Goal: Book appointment/travel/reservation

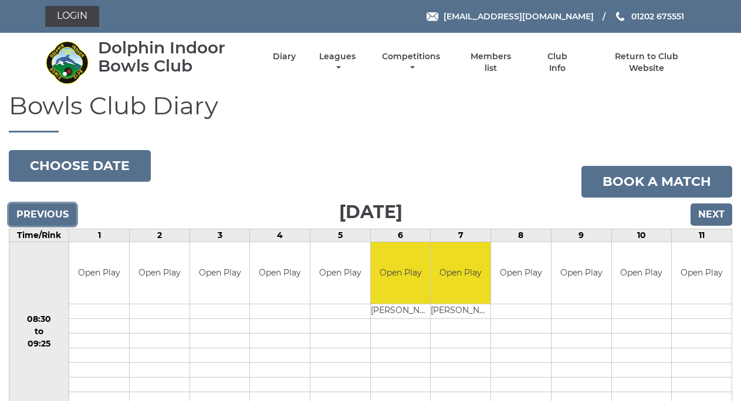
click at [40, 212] on input "Previous" at bounding box center [42, 215] width 67 height 22
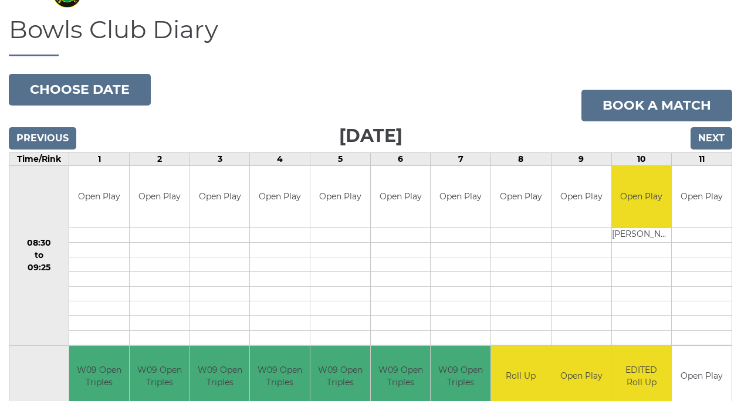
scroll to position [73, 0]
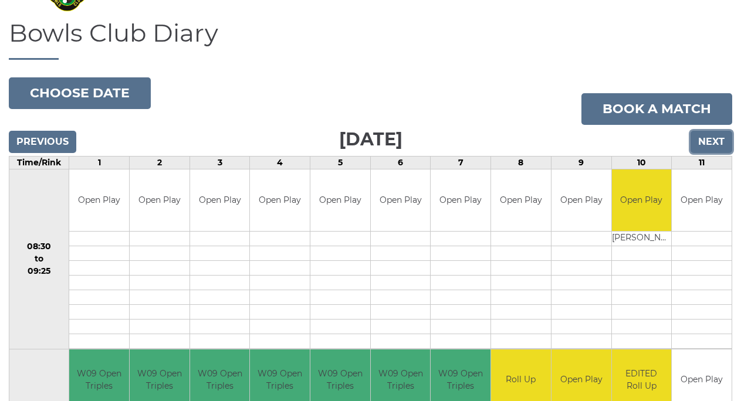
click at [708, 142] on input "Next" at bounding box center [712, 142] width 42 height 22
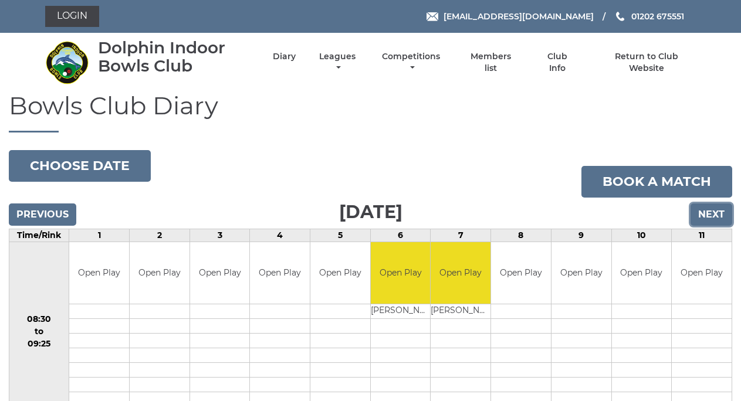
click at [713, 216] on input "Next" at bounding box center [712, 215] width 42 height 22
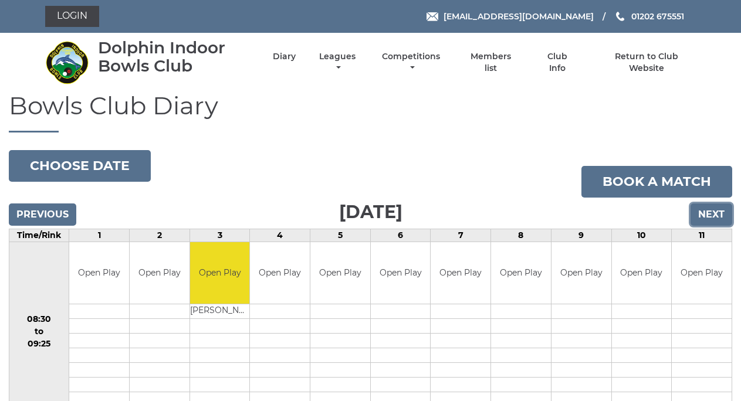
click at [711, 209] on input "Next" at bounding box center [712, 215] width 42 height 22
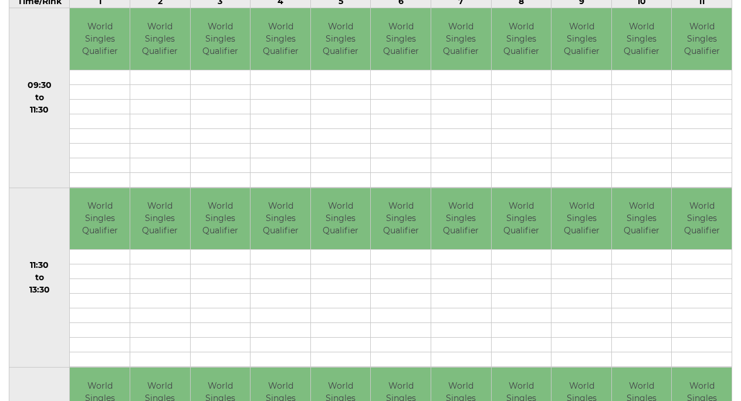
scroll to position [235, 0]
